Goal: Register for event/course: Register for event/course

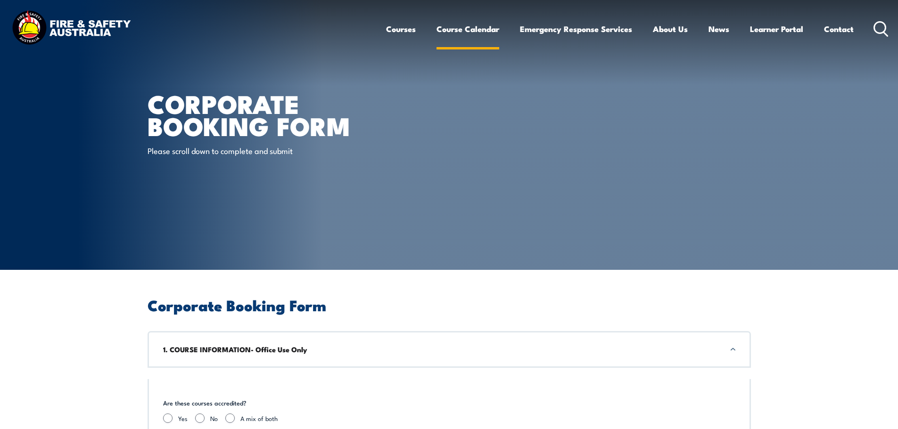
drag, startPoint x: 0, startPoint y: 0, endPoint x: 475, endPoint y: 28, distance: 475.9
click at [475, 28] on link "Course Calendar" at bounding box center [467, 28] width 63 height 25
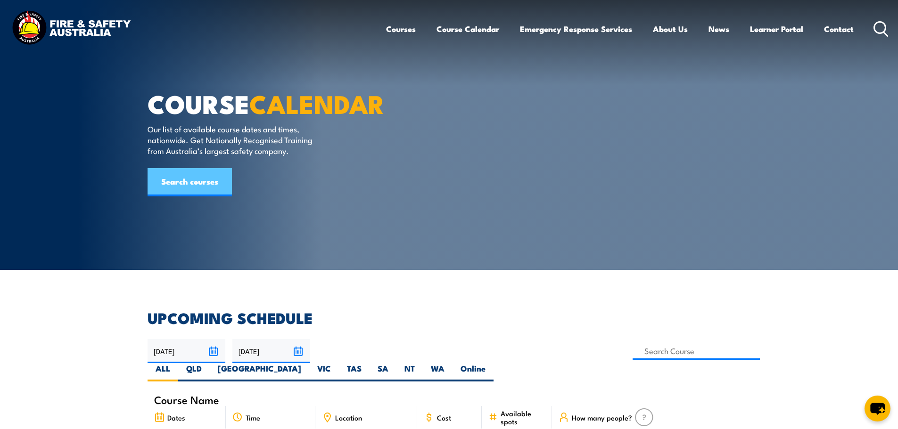
click at [181, 197] on link "Search courses" at bounding box center [190, 182] width 84 height 28
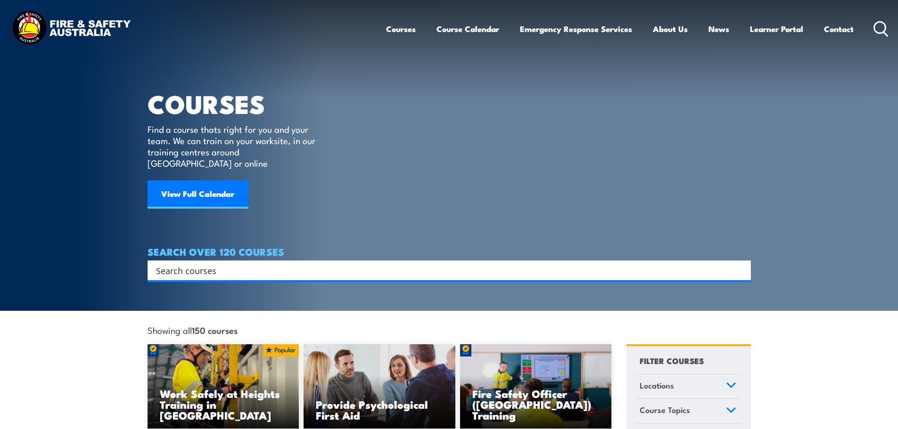
click at [230, 263] on input "Search input" at bounding box center [443, 270] width 574 height 14
paste input "HLTAID015"
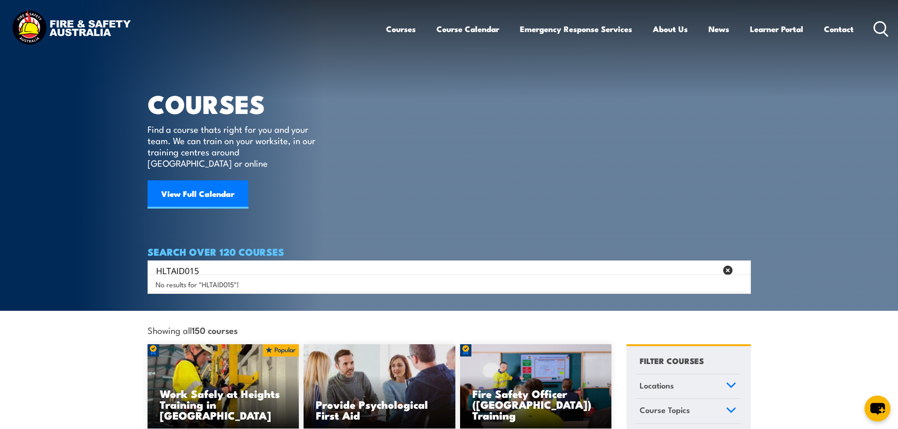
type input "HLTAID015"
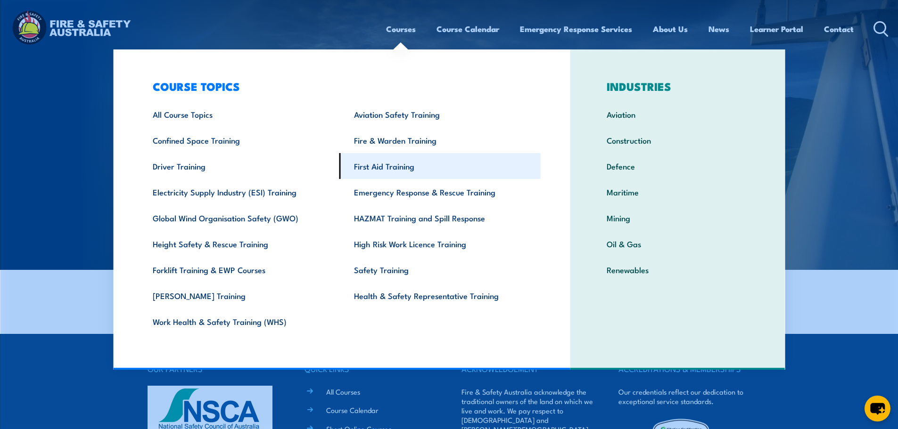
click at [377, 170] on link "First Aid Training" at bounding box center [439, 166] width 201 height 26
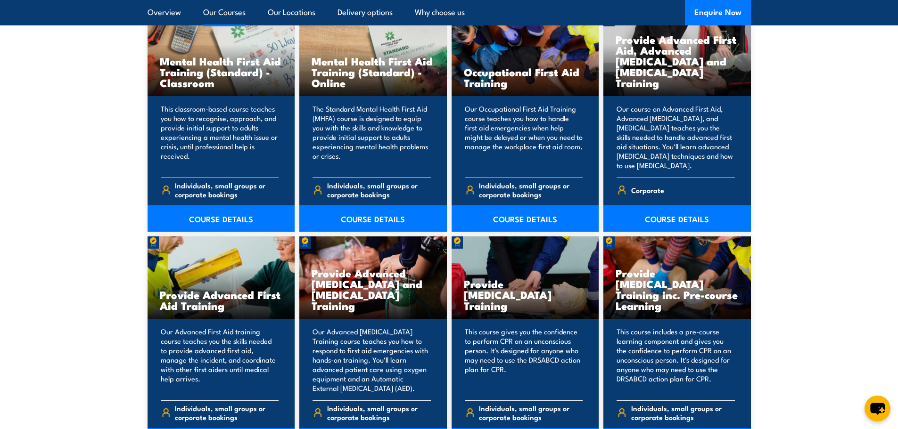
scroll to position [990, 0]
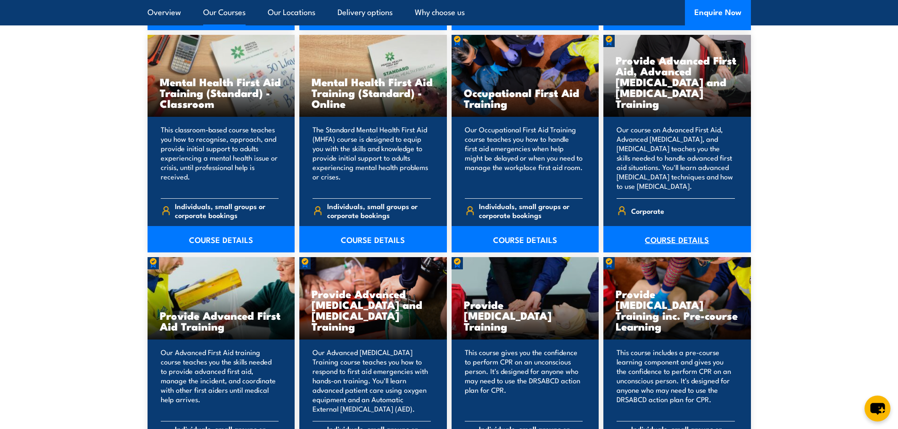
click at [691, 239] on link "COURSE DETAILS" at bounding box center [677, 239] width 148 height 26
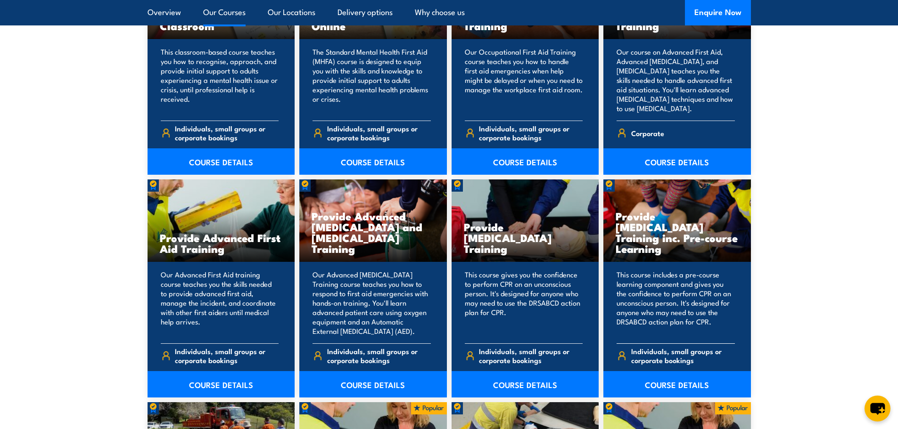
scroll to position [1084, 0]
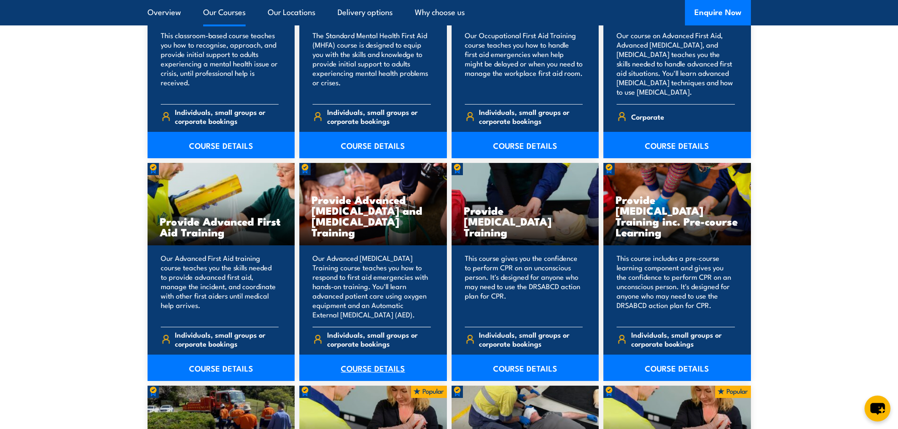
click at [382, 371] on link "COURSE DETAILS" at bounding box center [373, 368] width 148 height 26
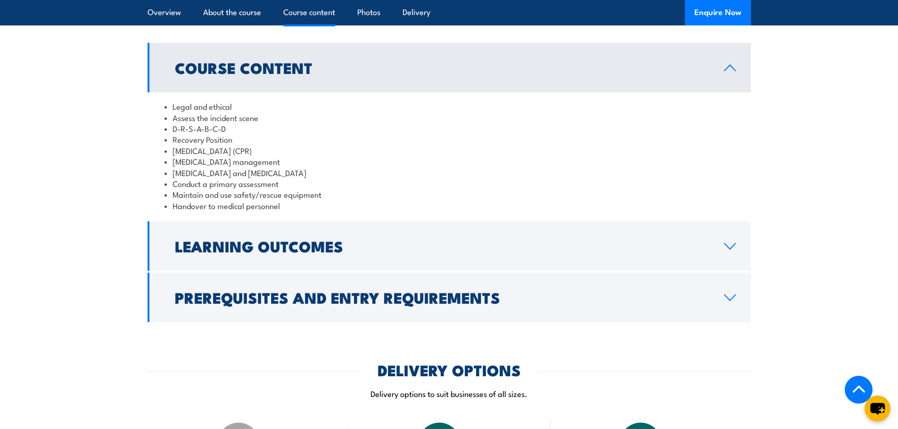
scroll to position [848, 0]
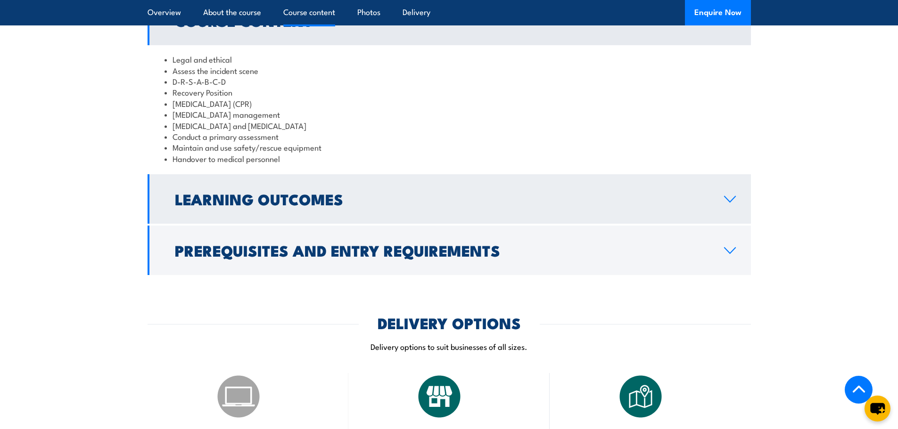
click at [726, 203] on icon at bounding box center [730, 200] width 13 height 8
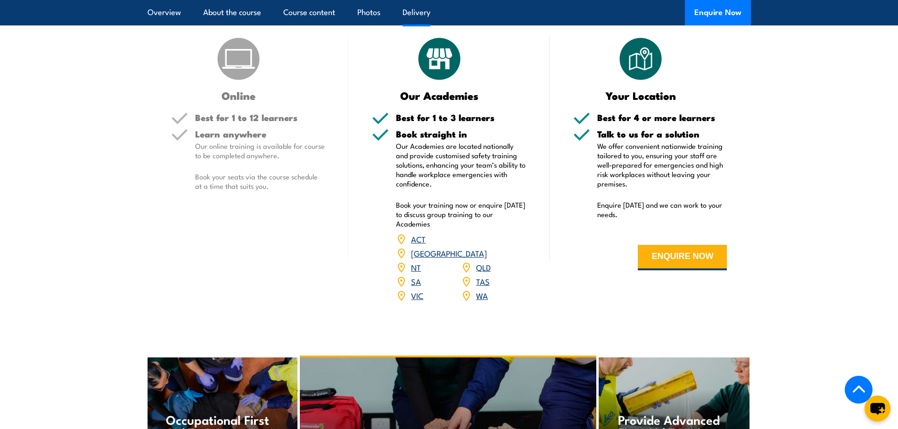
scroll to position [1131, 0]
click at [488, 272] on link "QLD" at bounding box center [483, 266] width 15 height 11
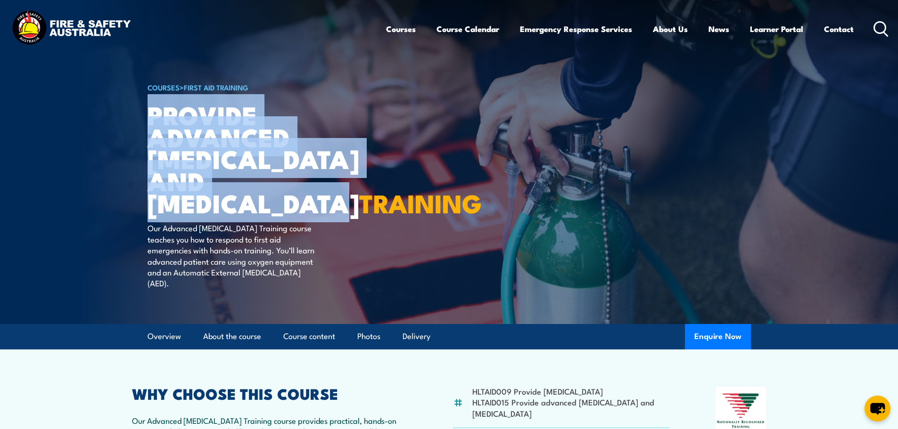
drag, startPoint x: 148, startPoint y: 113, endPoint x: 263, endPoint y: 202, distance: 145.8
click at [263, 202] on h1 "Provide Advanced [MEDICAL_DATA] and [MEDICAL_DATA] TRAINING" at bounding box center [264, 159] width 233 height 110
copy h1 "Provide Advanced [MEDICAL_DATA] and [MEDICAL_DATA]"
click at [881, 23] on circle at bounding box center [879, 27] width 11 height 11
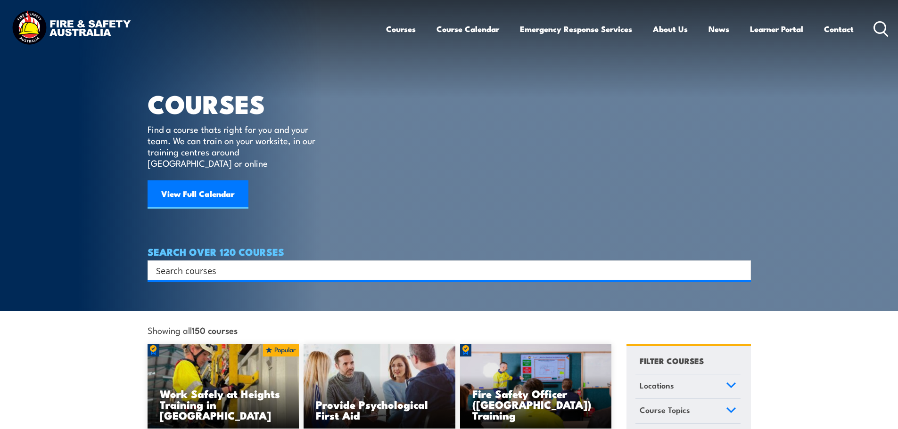
click at [307, 266] on div "Search" at bounding box center [449, 271] width 603 height 20
click at [301, 263] on input "Search input" at bounding box center [443, 270] width 574 height 14
paste input "Provide Advanced [MEDICAL_DATA] and [MEDICAL_DATA]"
type input "Provide Advanced [MEDICAL_DATA] and [MEDICAL_DATA]"
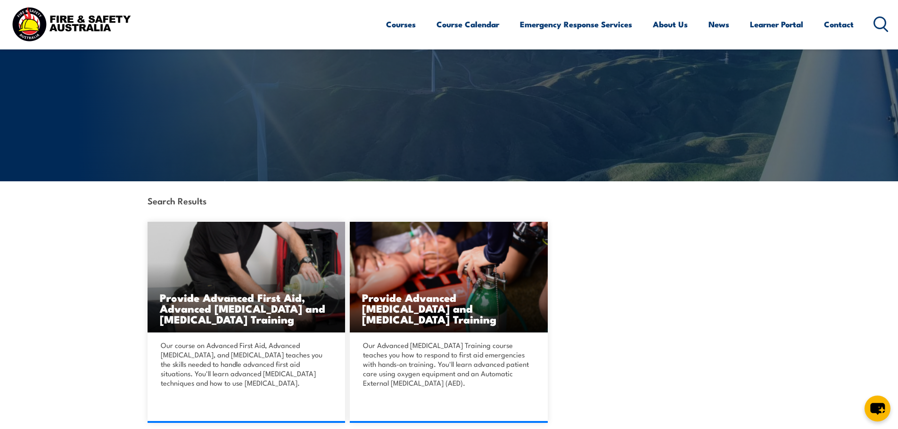
scroll to position [94, 0]
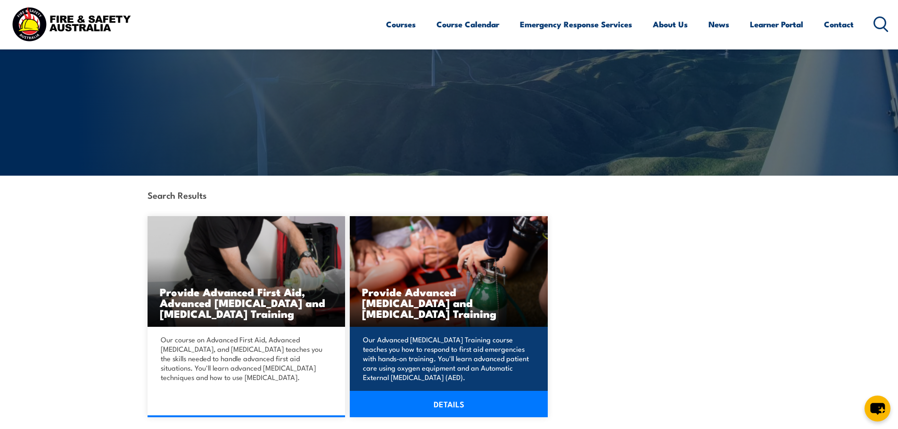
click at [495, 294] on h3 "Provide Advanced [MEDICAL_DATA] and [MEDICAL_DATA] Training" at bounding box center [448, 303] width 173 height 33
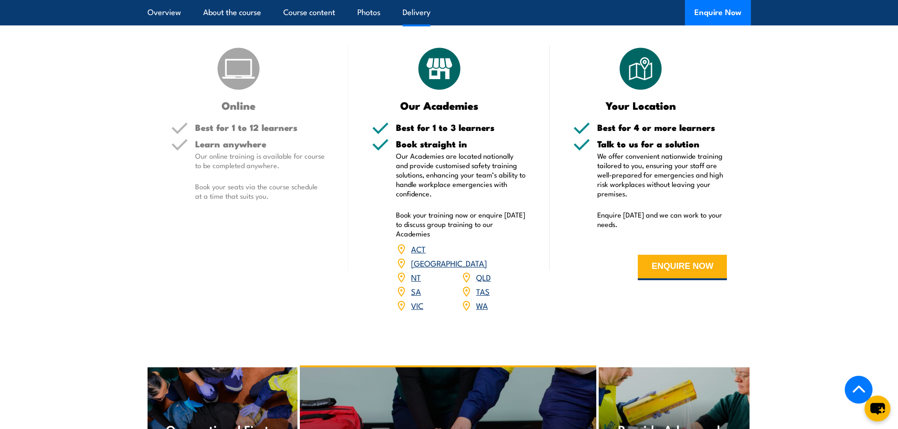
scroll to position [1178, 0]
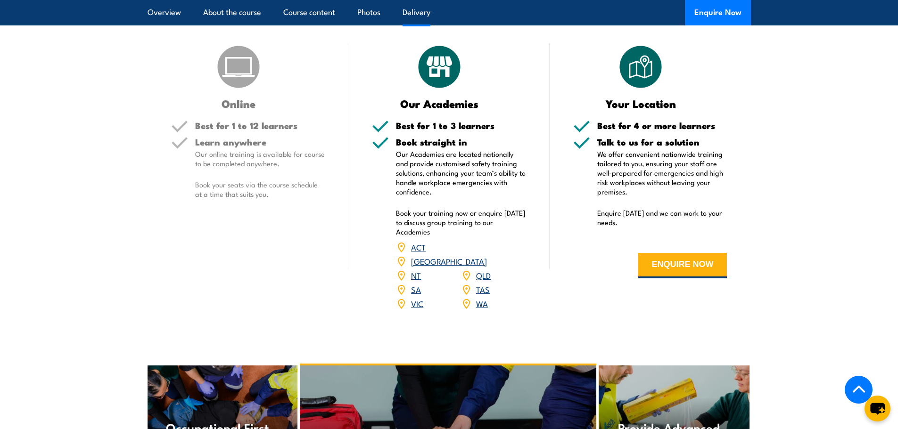
click at [481, 281] on link "QLD" at bounding box center [483, 275] width 15 height 11
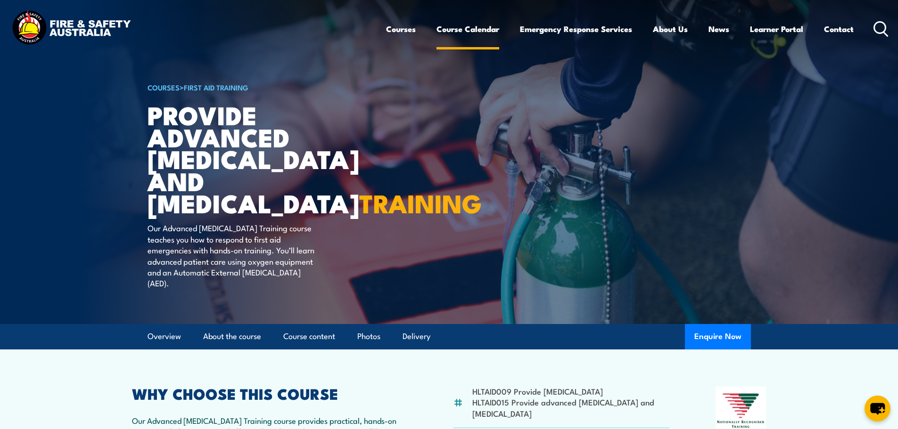
click at [467, 28] on link "Course Calendar" at bounding box center [467, 28] width 63 height 25
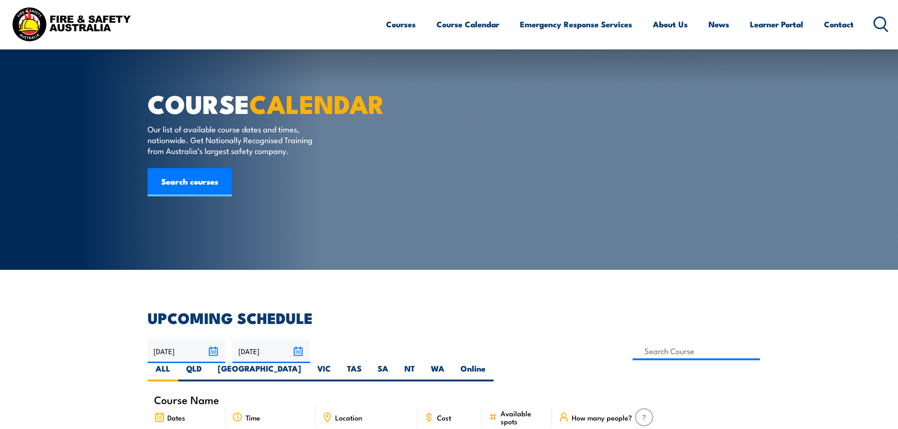
scroll to position [283, 0]
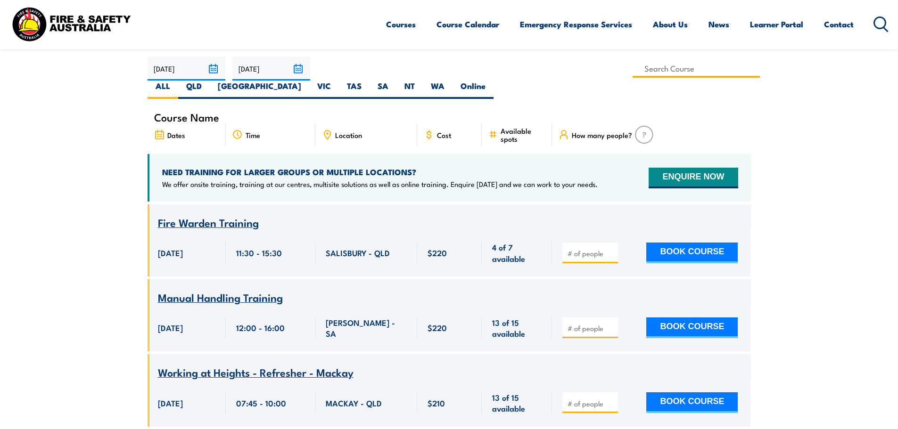
click at [633, 68] on input at bounding box center [697, 68] width 128 height 18
type input "Provide Advanced [MEDICAL_DATA] and [MEDICAL_DATA] Training"
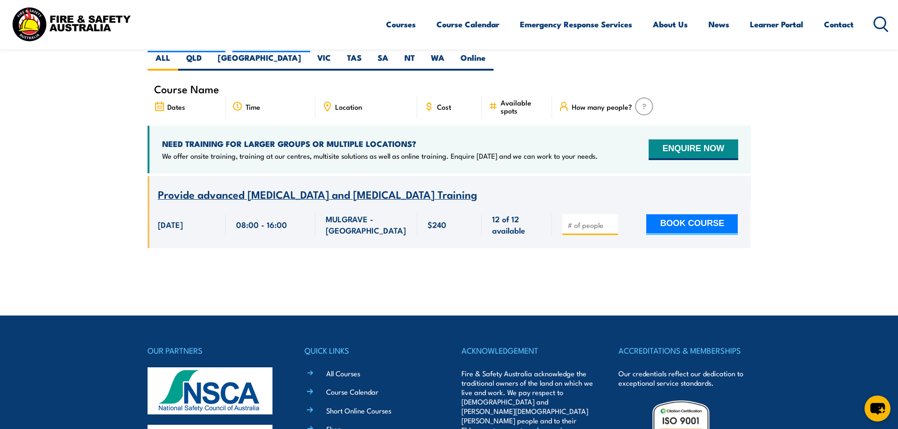
scroll to position [264, 0]
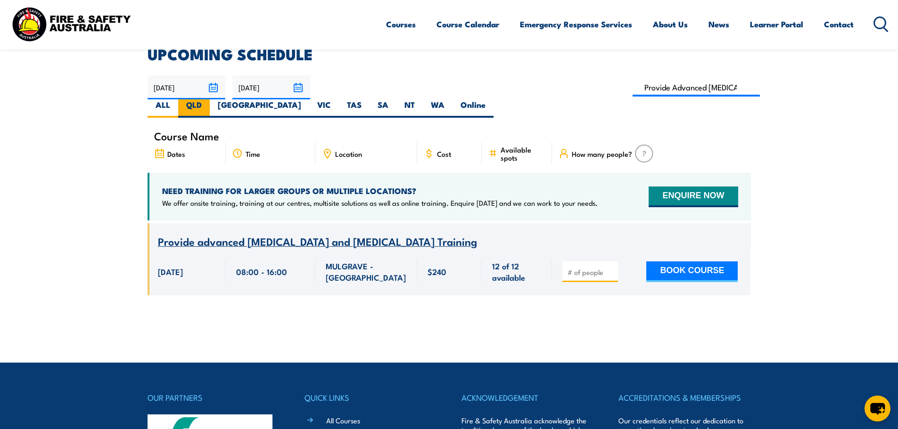
click at [210, 99] on label "QLD" at bounding box center [194, 108] width 32 height 18
click at [208, 99] on input "QLD" at bounding box center [205, 102] width 6 height 6
radio input "true"
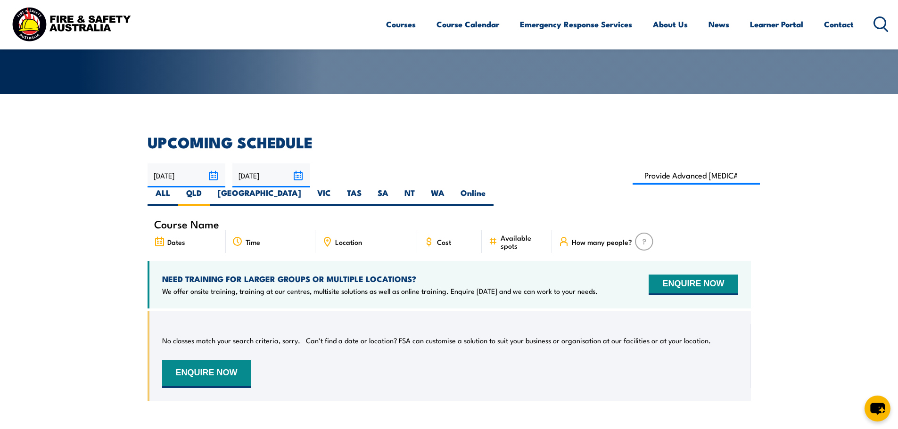
scroll to position [170, 0]
